Goal: Share content

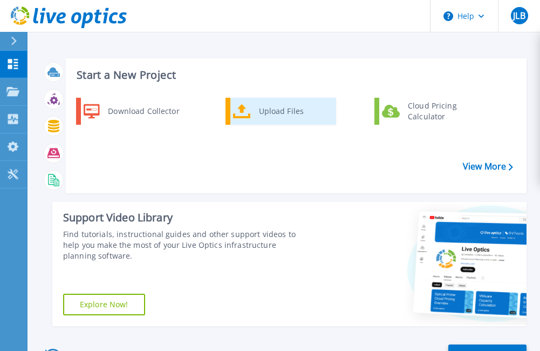
click at [285, 104] on div "Upload Files" at bounding box center [294, 111] width 80 height 22
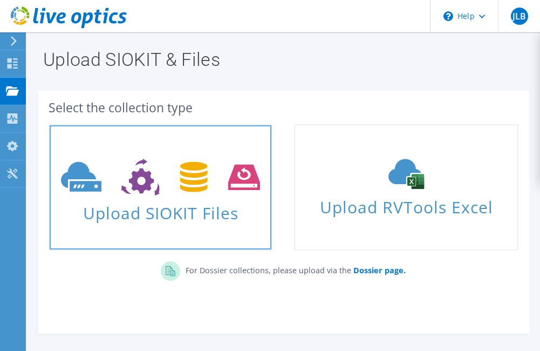
click at [209, 207] on span "Upload SIOKIT Files" at bounding box center [161, 209] width 222 height 23
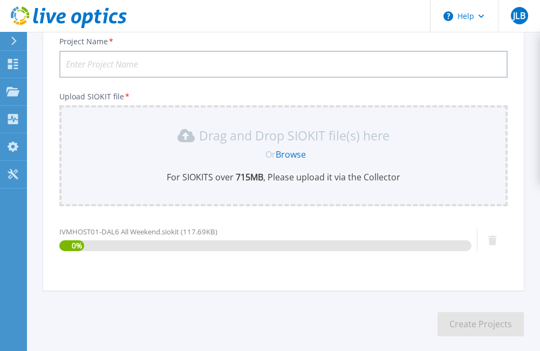
scroll to position [142, 0]
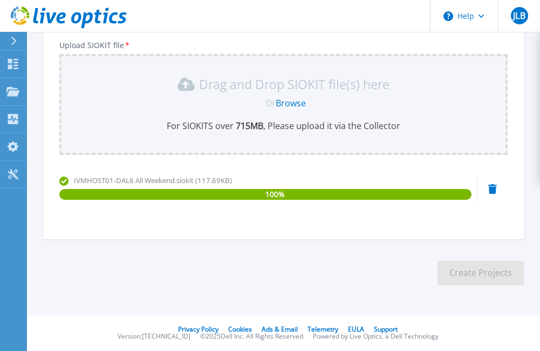
click at [397, 257] on section "Upload SIOKIT You may upload multiple SIOKIT files at the same time. All the Op…" at bounding box center [283, 99] width 513 height 420
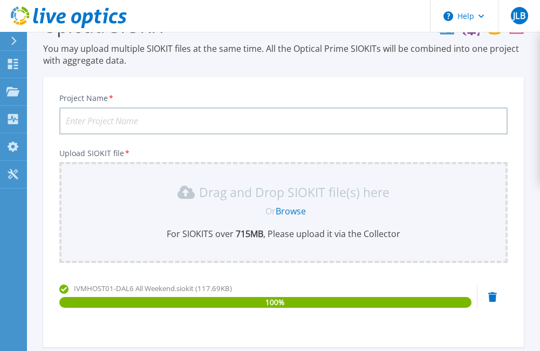
scroll to position [0, 0]
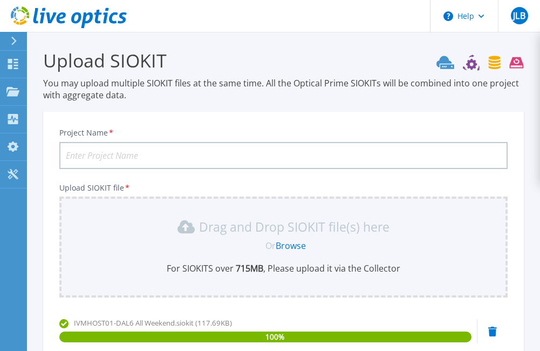
click at [271, 155] on input "Project Name *" at bounding box center [283, 155] width 448 height 27
click at [121, 160] on input "Project Name *" at bounding box center [283, 155] width 448 height 27
paste input "IVMHOST01-DAL6 All Weekend"
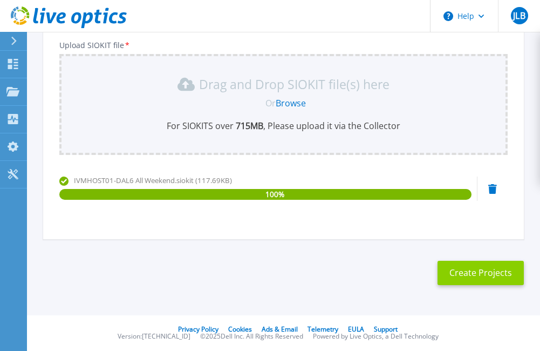
type input "IVMHOST01-DAL6 All Weekend"
click at [469, 271] on button "Create Projects" at bounding box center [480, 273] width 86 height 24
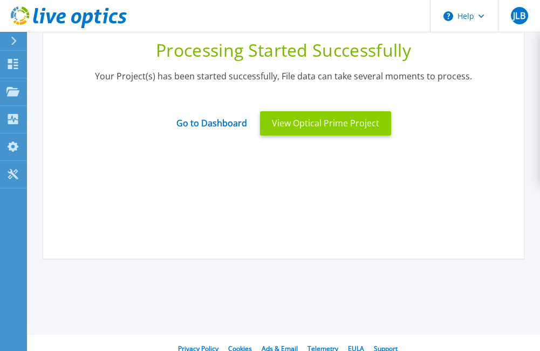
click at [300, 131] on button "View Optical Prime Project" at bounding box center [325, 123] width 131 height 24
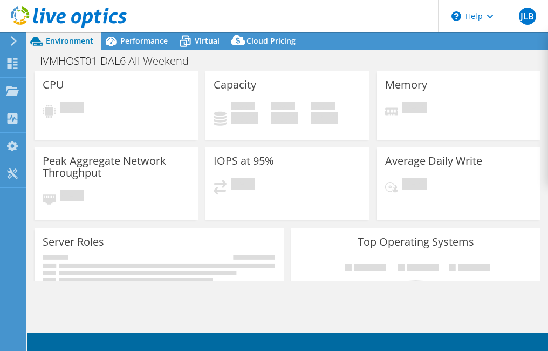
select select "USD"
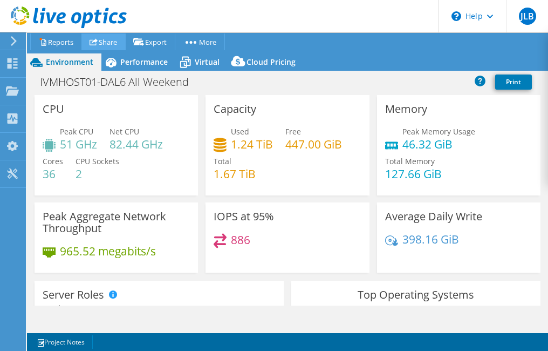
click at [112, 41] on link "Share" at bounding box center [103, 41] width 44 height 17
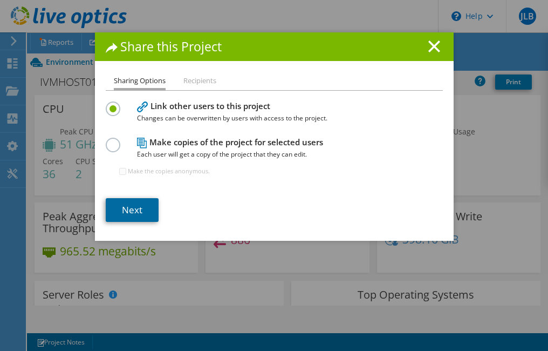
click at [138, 208] on link "Next" at bounding box center [132, 210] width 53 height 24
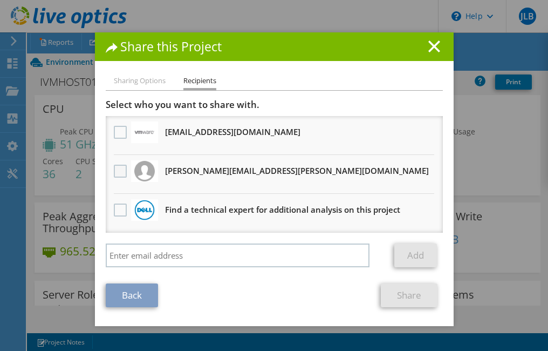
click at [115, 170] on label at bounding box center [122, 171] width 16 height 13
click at [0, 0] on input "checkbox" at bounding box center [0, 0] width 0 height 0
click at [418, 296] on link "Share" at bounding box center [409, 295] width 57 height 24
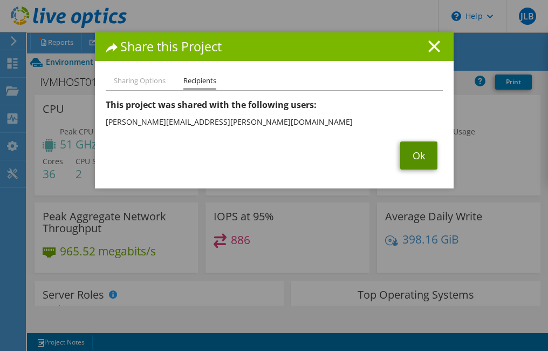
click at [413, 155] on link "Ok" at bounding box center [418, 155] width 37 height 28
